Goal: Task Accomplishment & Management: Manage account settings

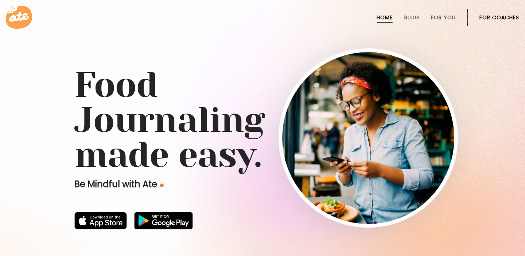
click at [496, 18] on link "For Coaches" at bounding box center [500, 18] width 40 height 6
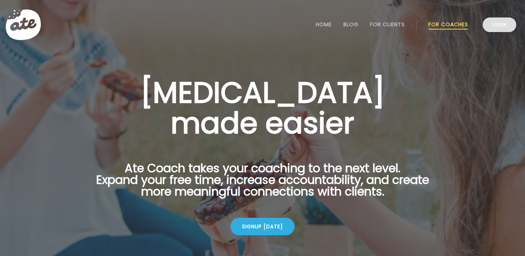
click at [497, 26] on link "Login" at bounding box center [500, 25] width 34 height 15
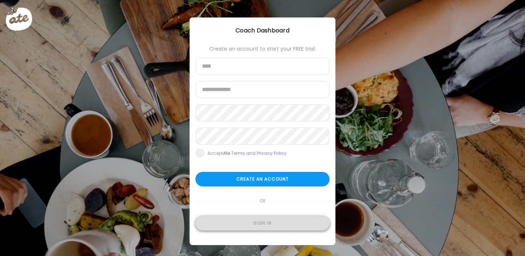
type input "**********"
click at [267, 225] on div "Sign in" at bounding box center [262, 223] width 134 height 15
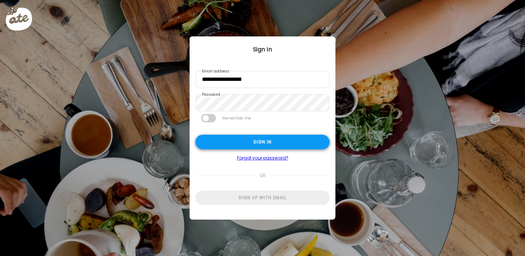
click at [260, 142] on div "Sign in" at bounding box center [262, 142] width 134 height 15
type input "**********"
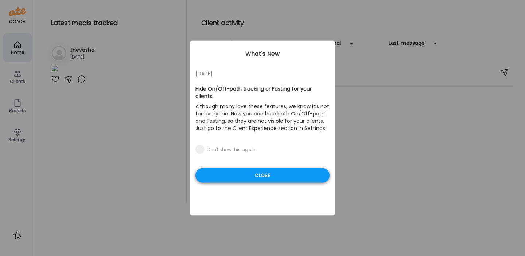
click at [272, 168] on div "Close" at bounding box center [262, 175] width 134 height 15
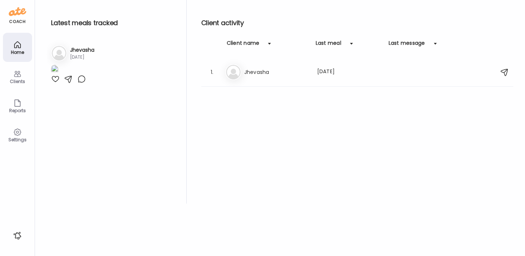
click at [19, 76] on icon at bounding box center [17, 74] width 9 height 9
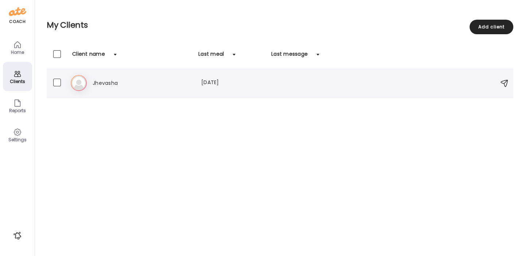
click at [147, 82] on h3 "Jhevasha" at bounding box center [125, 83] width 64 height 9
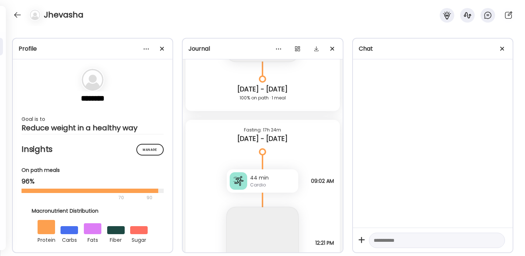
scroll to position [8631, 0]
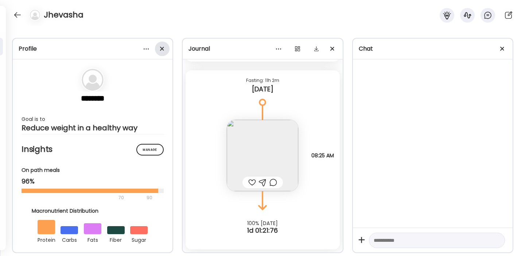
click at [163, 49] on span at bounding box center [162, 49] width 4 height 4
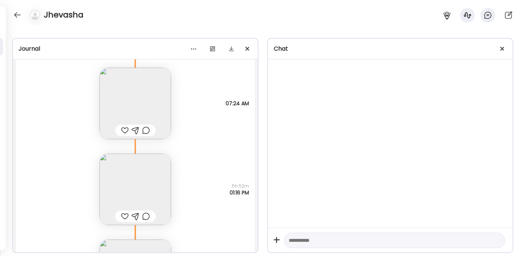
scroll to position [7963, 0]
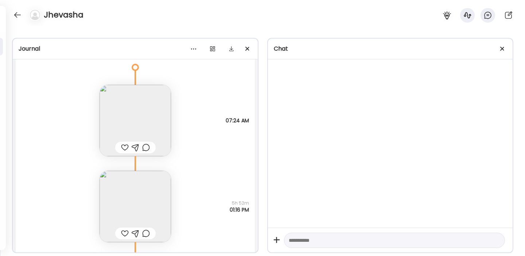
click at [10, 14] on div "Jhevasha" at bounding box center [262, 13] width 525 height 26
click at [17, 16] on div at bounding box center [18, 15] width 12 height 12
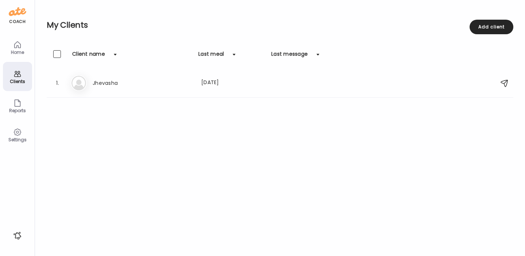
click at [12, 48] on div "Home" at bounding box center [17, 47] width 29 height 29
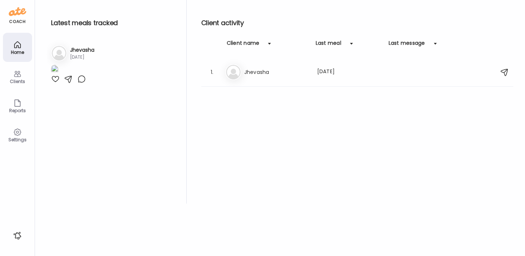
click at [18, 79] on div "Clients" at bounding box center [17, 81] width 26 height 5
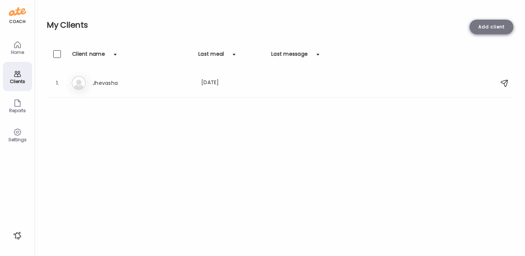
click at [497, 28] on div "Add client" at bounding box center [492, 27] width 44 height 15
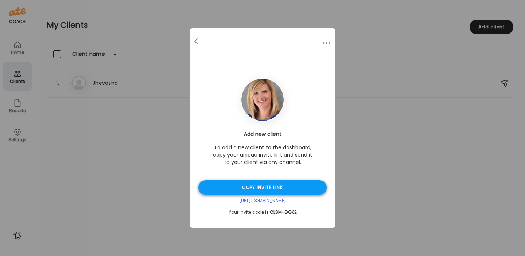
click at [263, 186] on div "Copy invite link" at bounding box center [262, 188] width 128 height 15
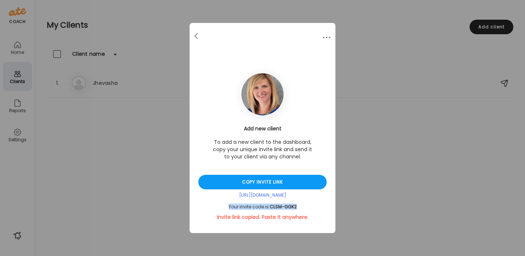
drag, startPoint x: 298, startPoint y: 207, endPoint x: 222, endPoint y: 208, distance: 75.5
click at [222, 208] on div "Your invite code is: CLSM-GGK2" at bounding box center [262, 207] width 128 height 6
copy div "Your invite code is: CLSM-GGK2"
click at [407, 70] on div "Ate Coach Dashboard Wahoo! It’s official Take a moment to set up your Coach Pro…" at bounding box center [262, 128] width 525 height 256
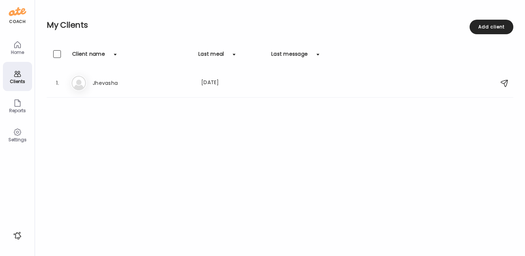
click at [19, 12] on img at bounding box center [18, 12] width 18 height 12
click at [21, 16] on img at bounding box center [18, 12] width 18 height 12
click at [16, 47] on icon at bounding box center [17, 45] width 6 height 6
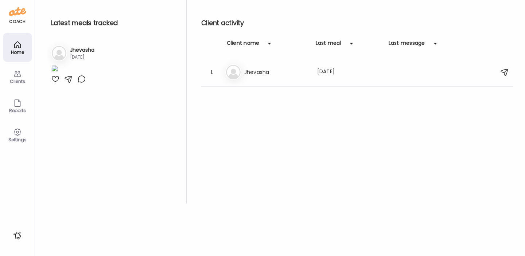
click at [106, 52] on div "Jh Jhevasha 1d ago" at bounding box center [110, 53] width 119 height 16
click at [99, 51] on div "Jh Jhevasha 1d ago" at bounding box center [110, 53] width 119 height 16
click at [267, 77] on div "Jh Jhevasha Last meal: 1d ago" at bounding box center [358, 72] width 266 height 16
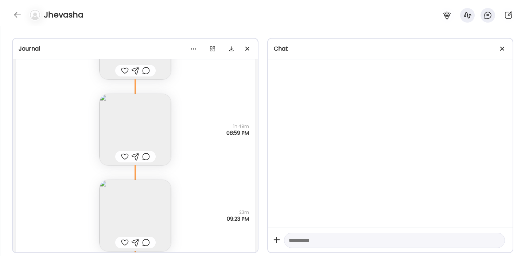
scroll to position [8375, 0]
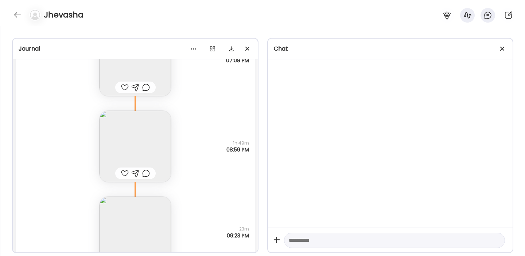
click at [124, 147] on img at bounding box center [135, 146] width 71 height 71
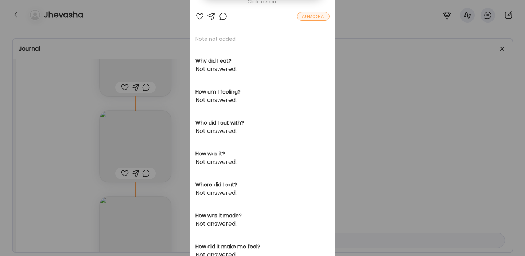
scroll to position [173, 0]
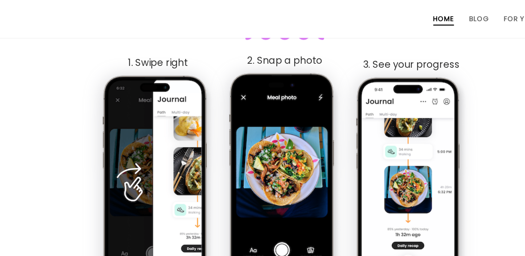
scroll to position [421, 0]
